Goal: Book appointment/travel/reservation

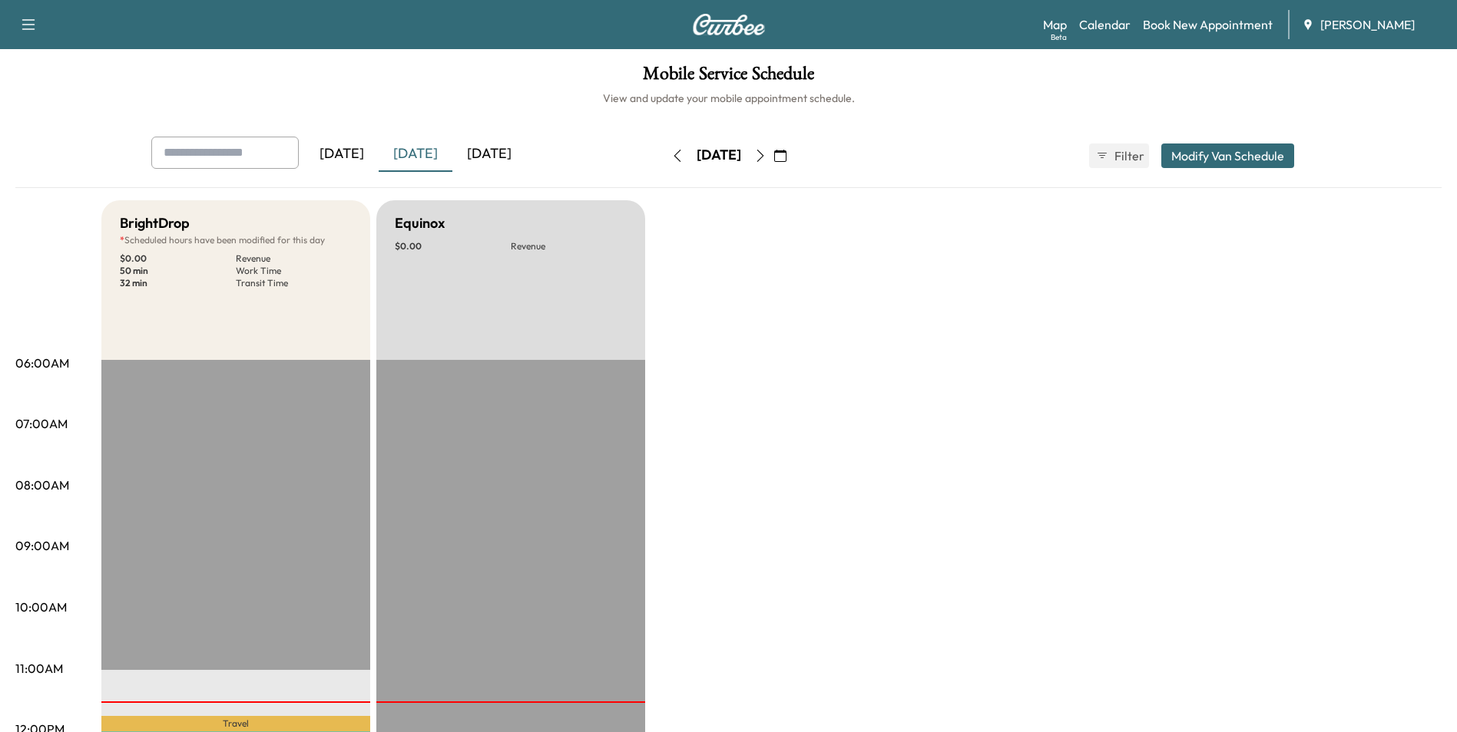
click at [766, 155] on icon "button" at bounding box center [760, 156] width 12 height 12
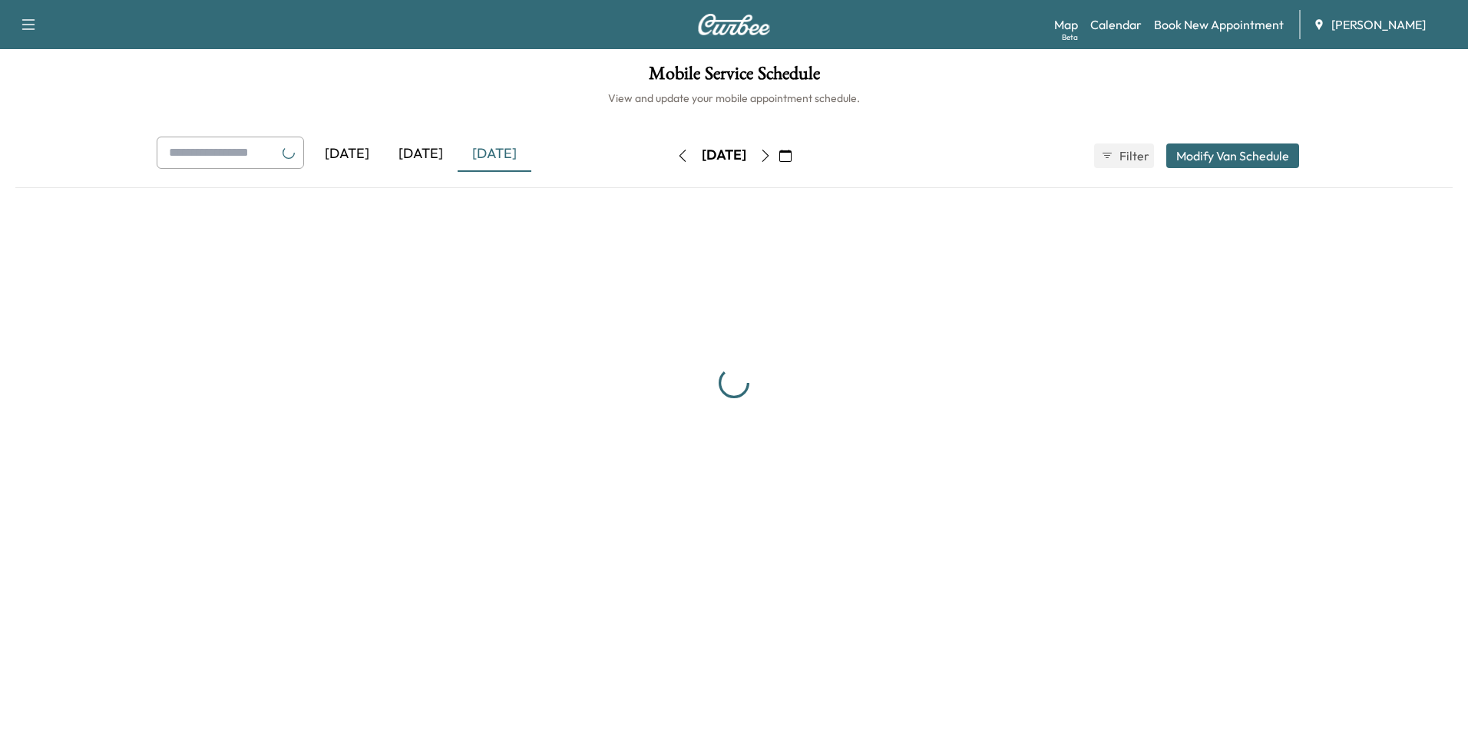
click at [772, 155] on icon "button" at bounding box center [765, 156] width 12 height 12
click at [779, 155] on button "button" at bounding box center [765, 156] width 26 height 25
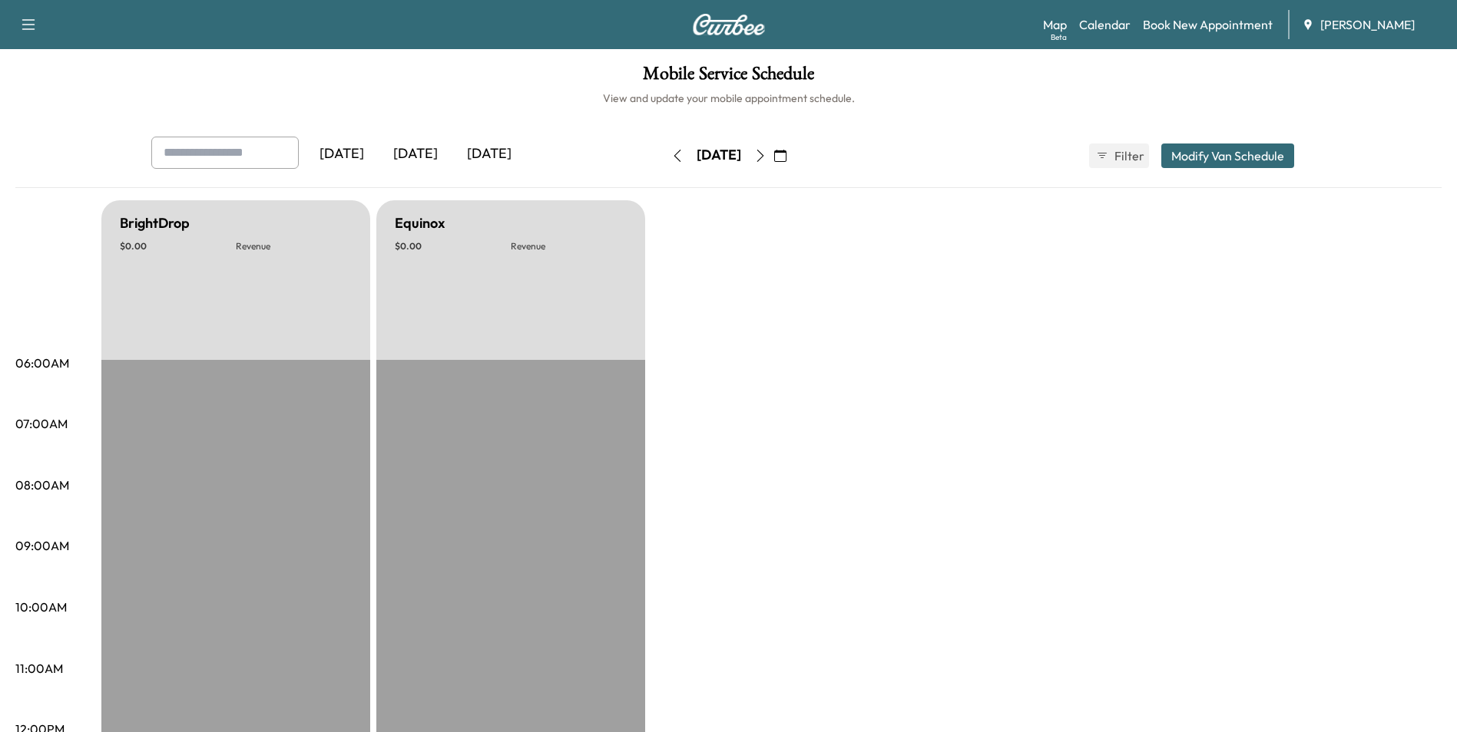
click at [766, 155] on icon "button" at bounding box center [760, 156] width 12 height 12
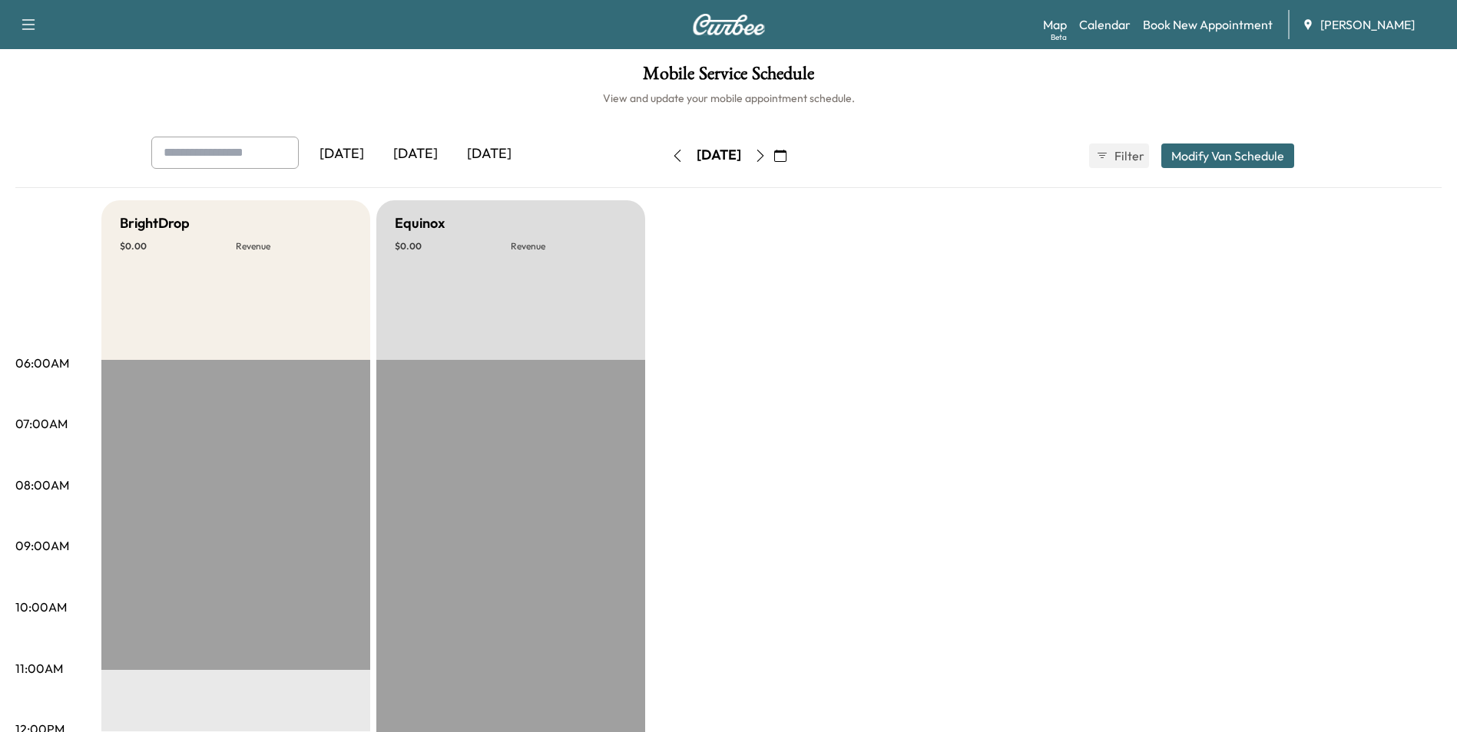
click at [766, 155] on icon "button" at bounding box center [760, 156] width 12 height 12
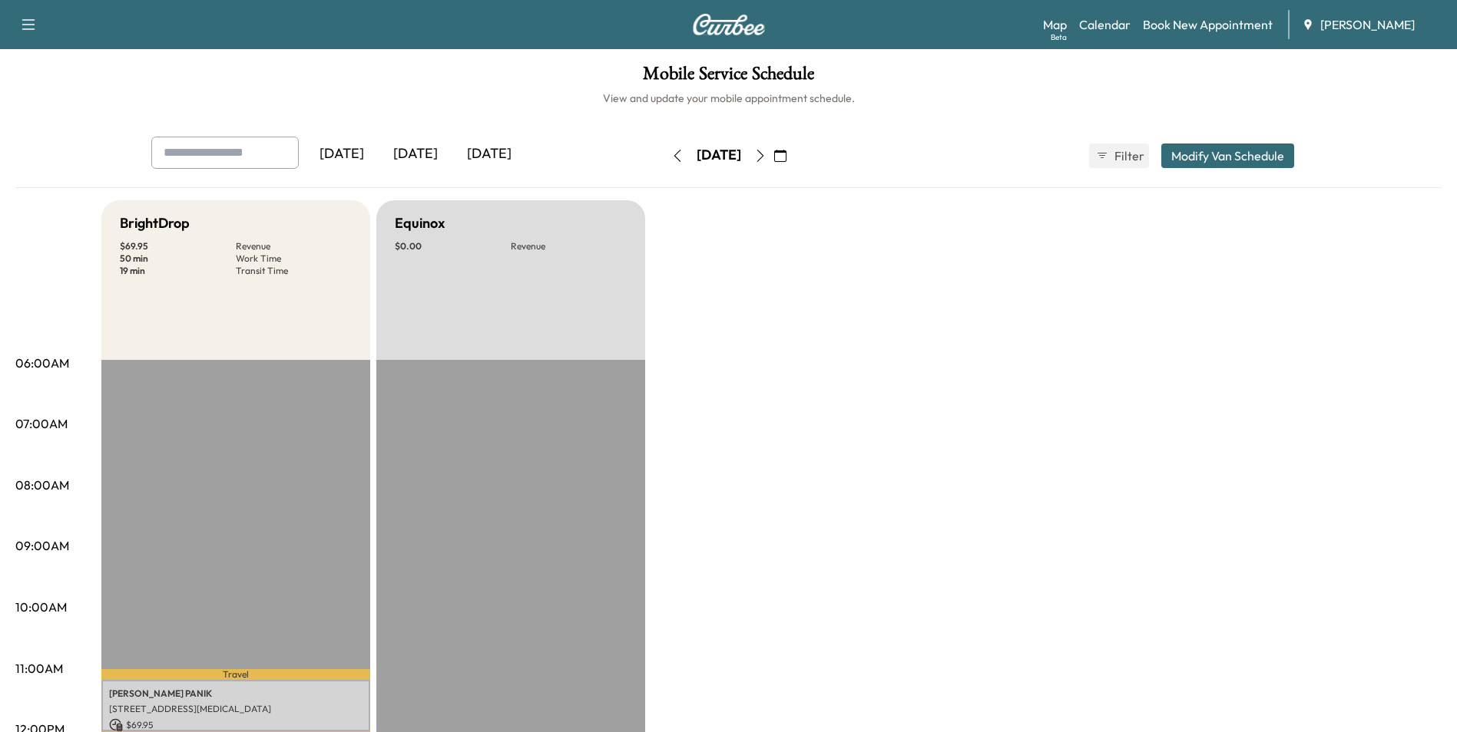
click at [773, 156] on button "button" at bounding box center [760, 156] width 26 height 25
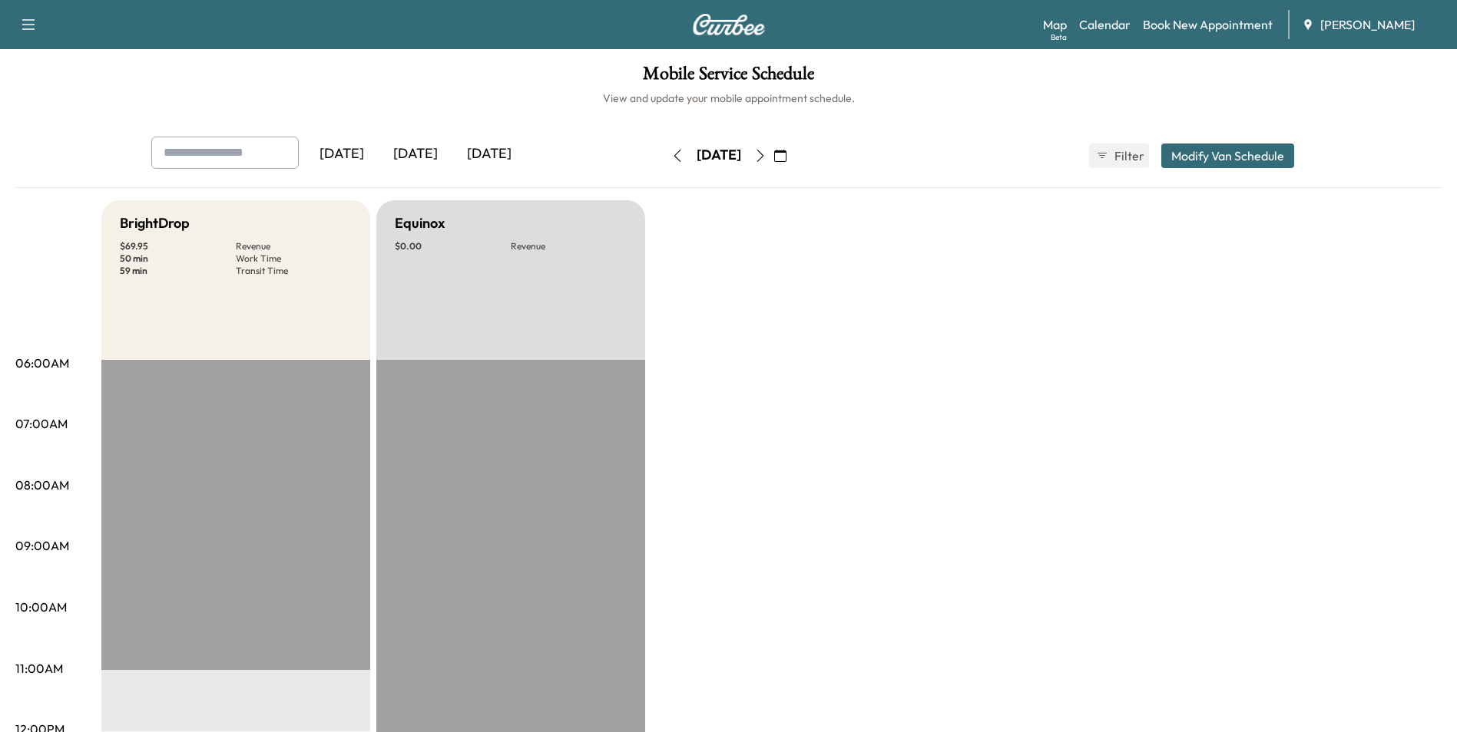
click at [766, 157] on icon "button" at bounding box center [760, 156] width 12 height 12
click at [763, 150] on icon "button" at bounding box center [759, 156] width 7 height 12
click at [766, 150] on icon "button" at bounding box center [760, 156] width 12 height 12
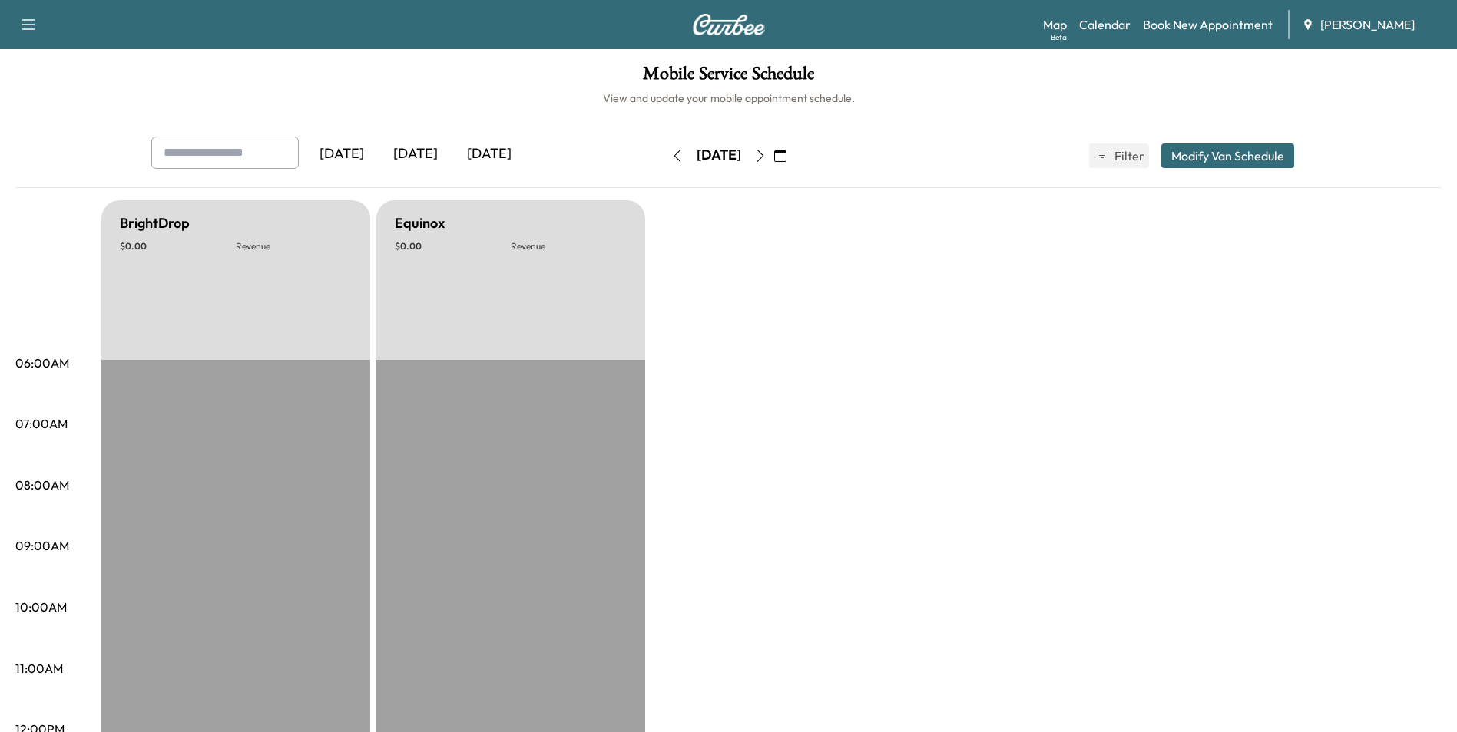
click at [671, 150] on icon "button" at bounding box center [677, 156] width 12 height 12
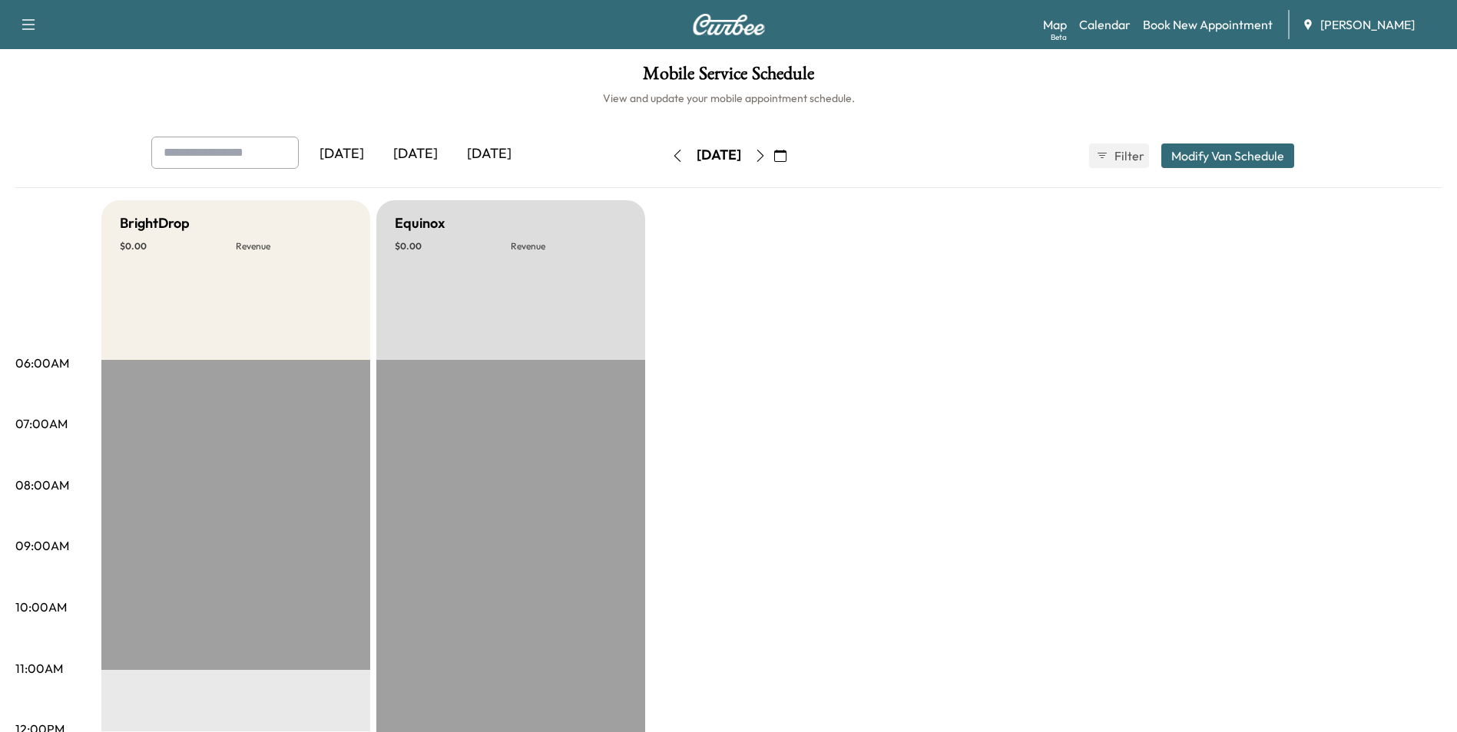
click at [664, 150] on button "button" at bounding box center [677, 156] width 26 height 25
click at [671, 150] on icon "button" at bounding box center [677, 156] width 12 height 12
click at [664, 150] on button "button" at bounding box center [677, 156] width 26 height 25
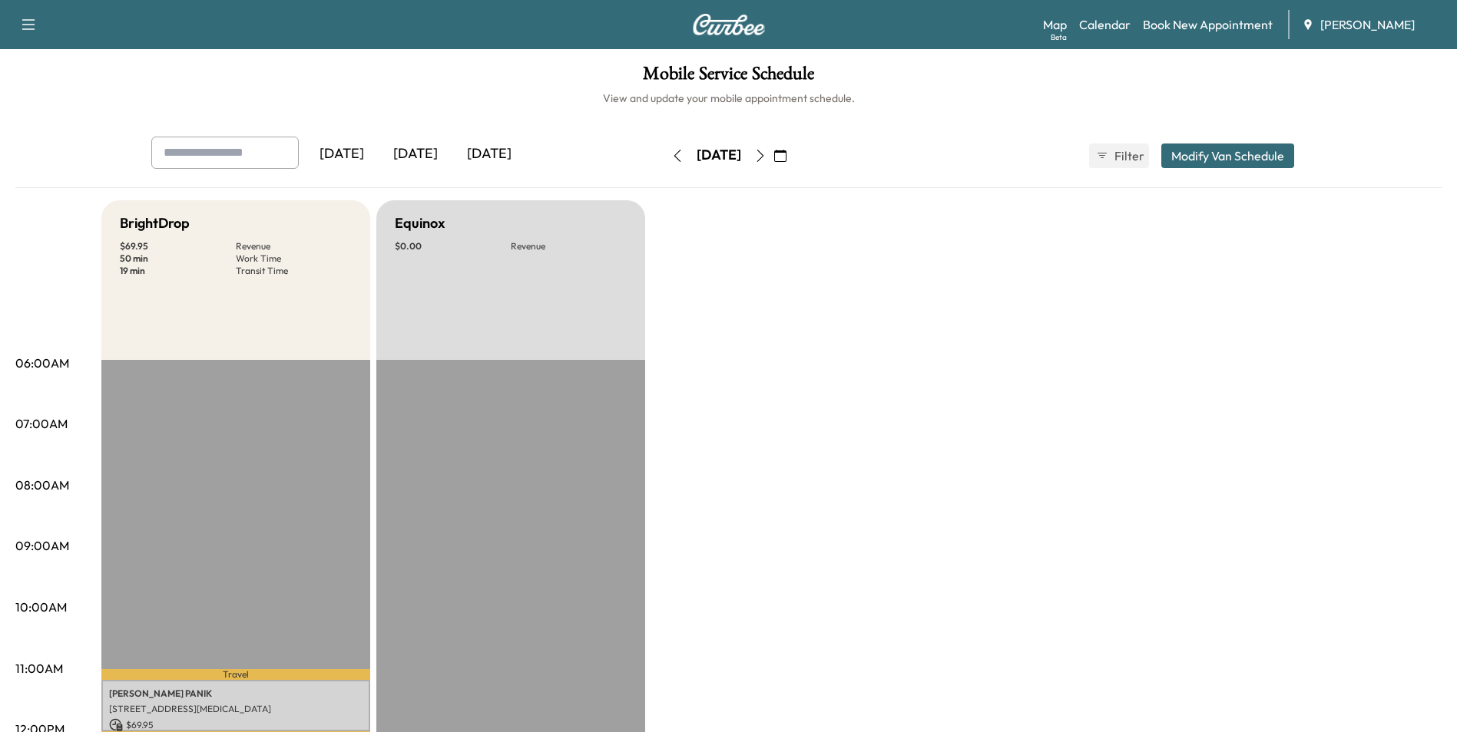
click at [671, 150] on icon "button" at bounding box center [677, 156] width 12 height 12
